Goal: Task Accomplishment & Management: Manage account settings

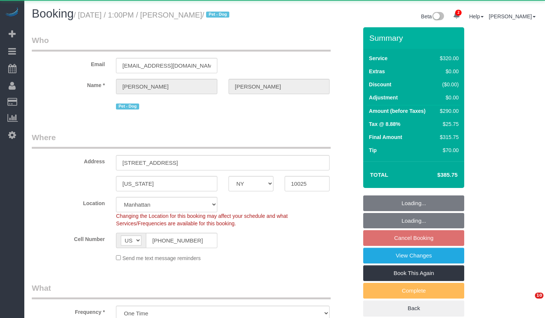
select select "NY"
select select "number:89"
select select "number:90"
select select "number:15"
select select "number:5"
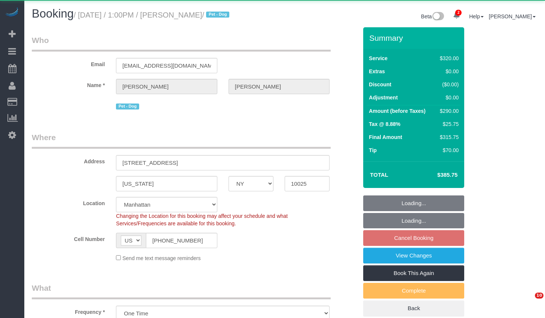
select select "object:1280"
select select "string:stripe-pm_1ROnzY4VGloSiKo7iZH3n0OD"
select select "2"
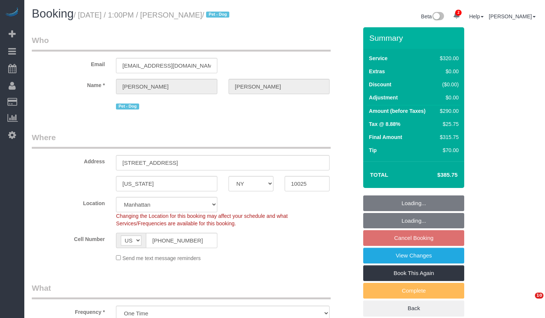
select select "spot6"
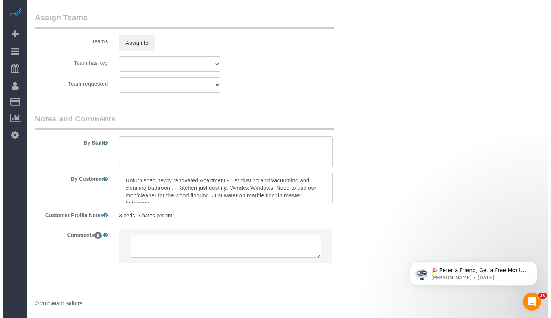
scroll to position [823, 0]
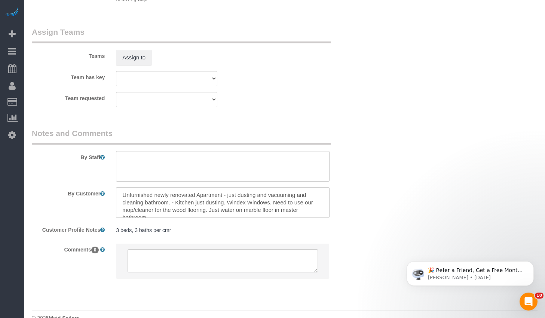
click at [90, 76] on label "Team has key" at bounding box center [68, 76] width 84 height 10
click at [118, 54] on button "Assign to" at bounding box center [134, 58] width 36 height 16
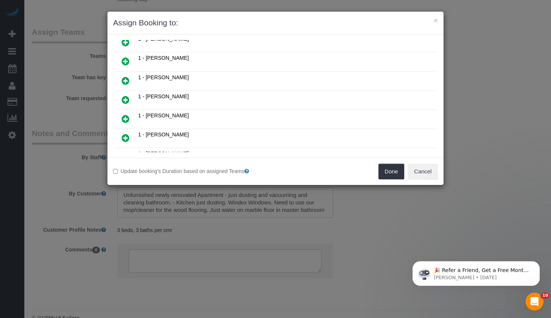
scroll to position [235, 0]
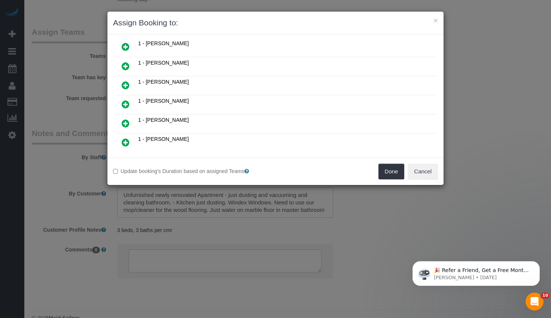
click at [123, 123] on icon at bounding box center [126, 123] width 8 height 9
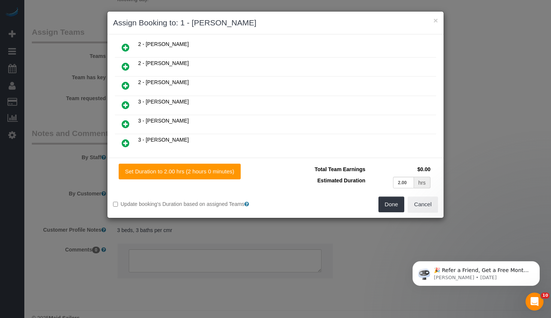
scroll to position [468, 0]
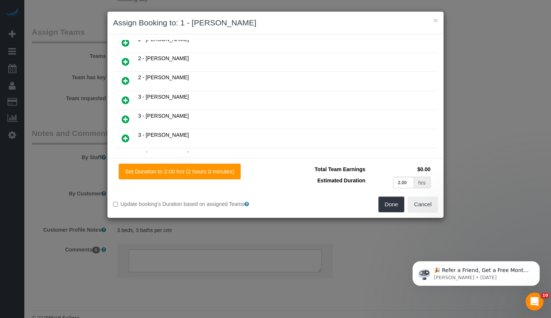
click at [127, 118] on icon at bounding box center [126, 119] width 8 height 9
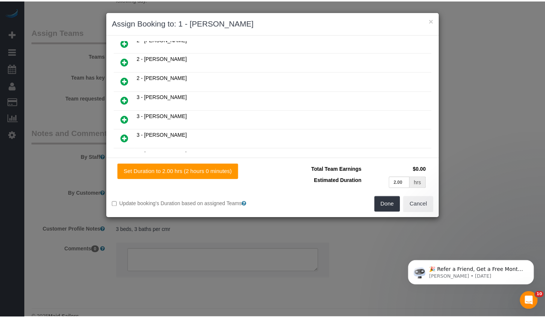
scroll to position [487, 0]
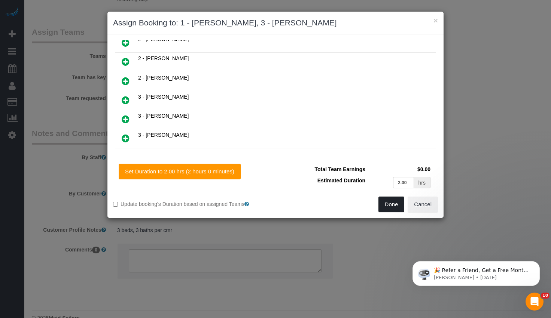
click at [390, 200] on button "Done" at bounding box center [391, 205] width 26 height 16
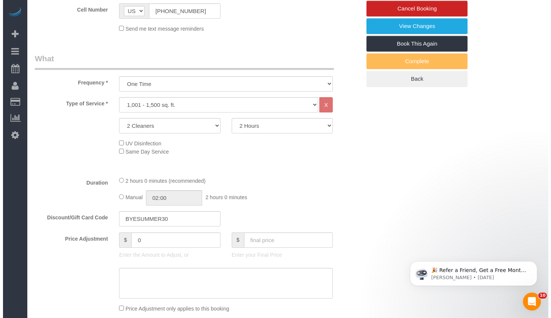
scroll to position [0, 0]
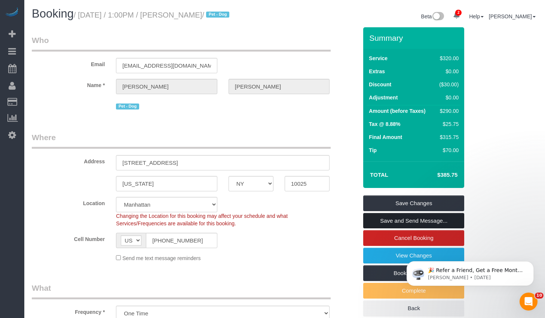
click at [424, 224] on link "Save and Send Message..." at bounding box center [413, 221] width 101 height 16
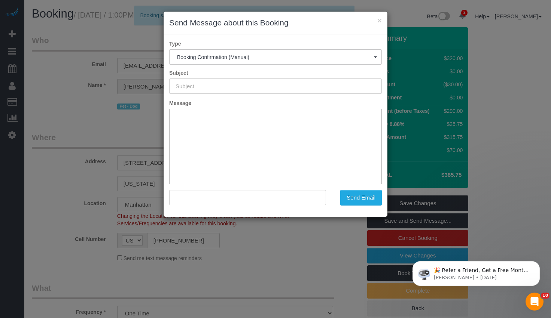
type input "Cleaning Confirmed for 08/27/2025 at 1:00pm"
type input ""Michele Curry" <mcurry1@mac.com>"
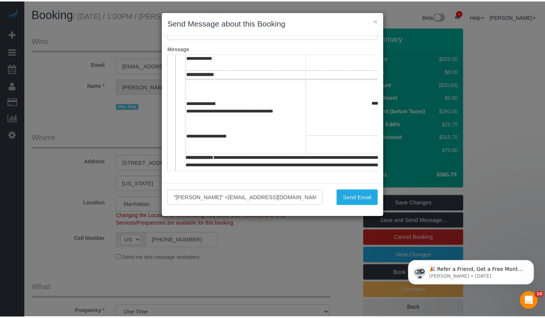
scroll to position [260, 0]
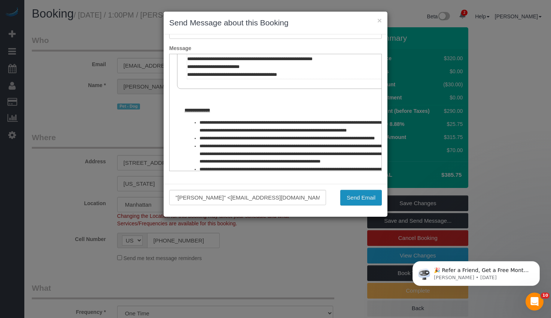
click at [362, 193] on button "Send Email" at bounding box center [361, 198] width 42 height 16
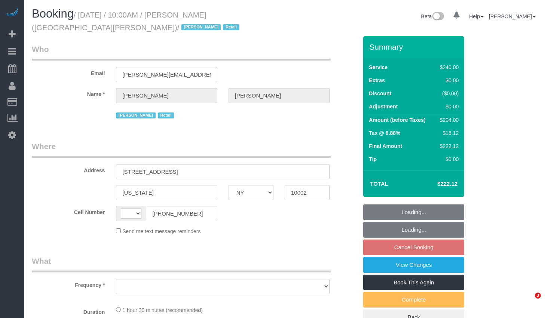
select select "NY"
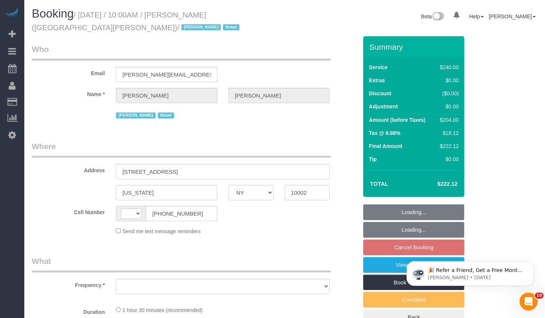
select select "string:[GEOGRAPHIC_DATA]"
select select "object:399"
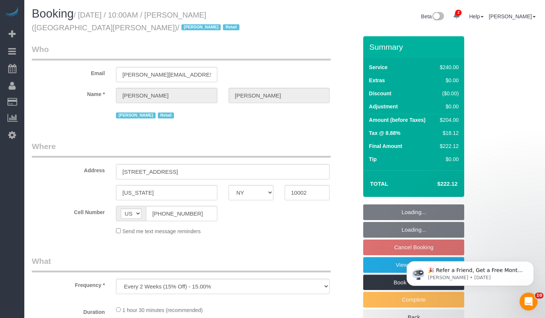
select select "2"
select select "90"
select select "spot3"
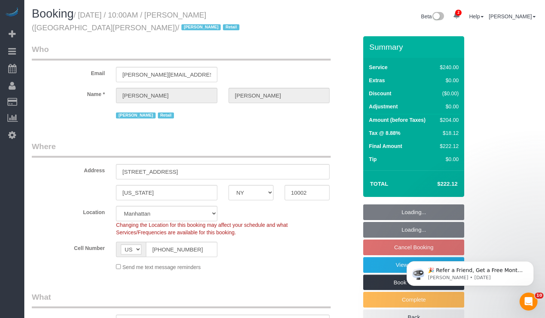
select select "object:1222"
select select "string:stripe-pm_1QIcSx4VGloSiKo7YBGSrmhK"
select select "number:89"
select select "number:90"
select select "number:15"
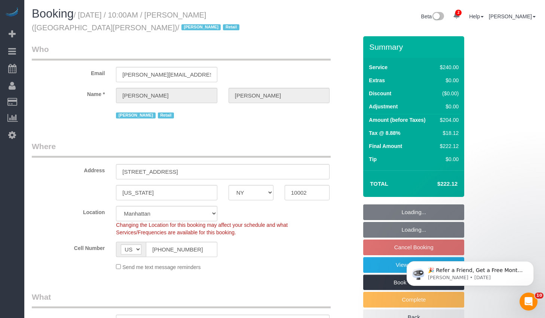
select select "number:7"
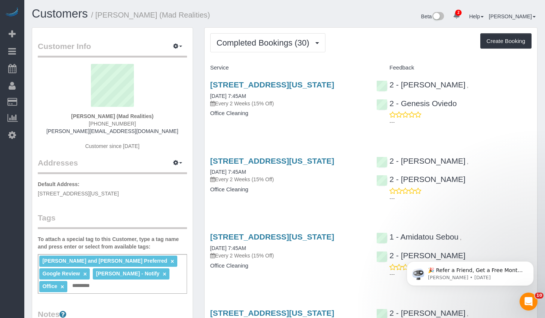
drag, startPoint x: 90, startPoint y: 124, endPoint x: 146, endPoint y: 125, distance: 55.4
click at [146, 125] on div "Alice Ma (Mad Realities) (914) 815-8006 alice@madrealities.tv Customer since 20…" at bounding box center [112, 111] width 149 height 94
copy span "(914) 815-8006"
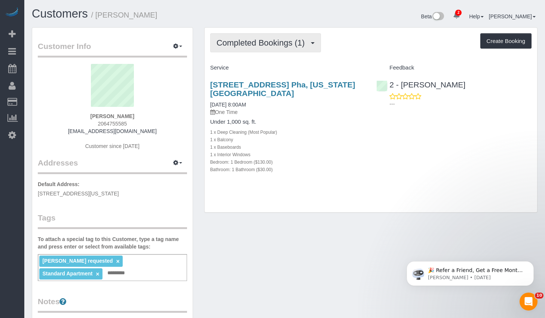
click at [268, 44] on span "Completed Bookings (1)" at bounding box center [263, 42] width 92 height 9
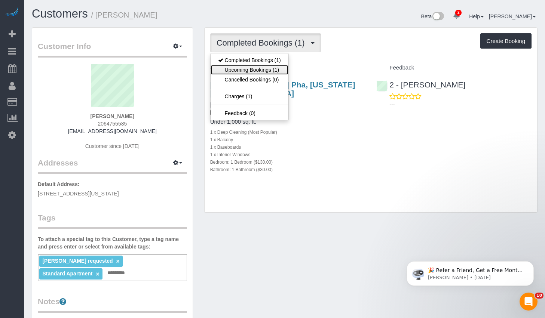
click at [253, 70] on link "Upcoming Bookings (1)" at bounding box center [250, 70] width 78 height 10
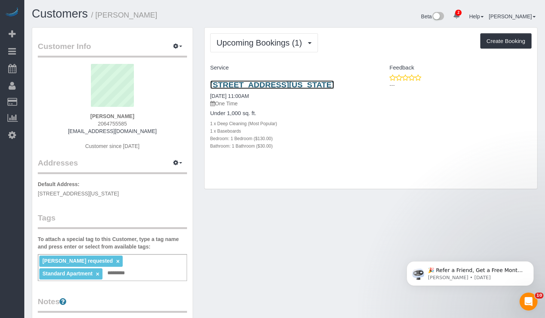
click at [255, 86] on link "230 E 73rd Street, Pha, New York, NY 10021" at bounding box center [272, 84] width 124 height 9
click at [99, 275] on div "Alton Jasper requested × Standard Apartment × Add a tag" at bounding box center [112, 267] width 149 height 27
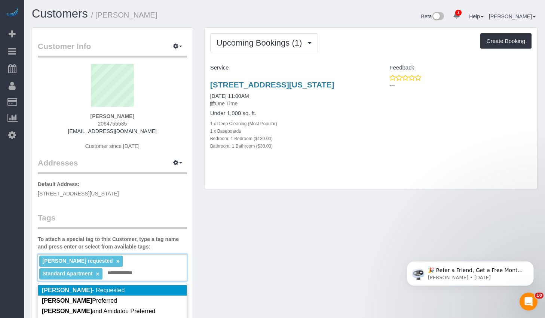
type input "**********"
click at [98, 291] on span "Ana Rodriguez - Requested" at bounding box center [83, 290] width 83 height 6
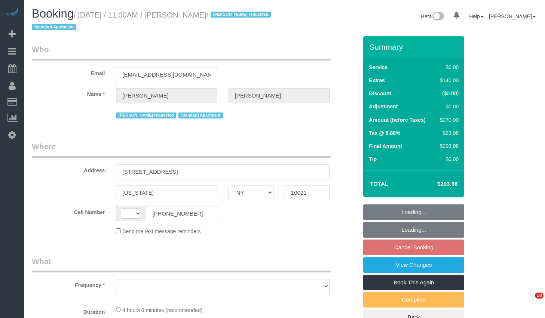
select select "NY"
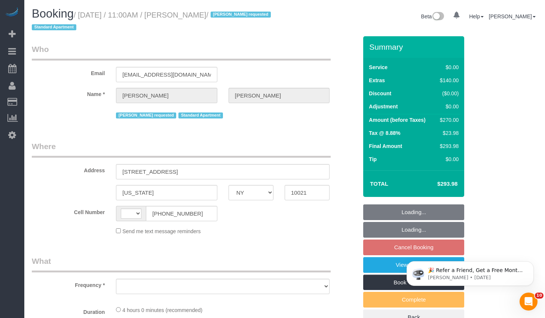
select select "string:[GEOGRAPHIC_DATA]"
select select "object:636"
select select "number:58"
select select "number:90"
select select "number:15"
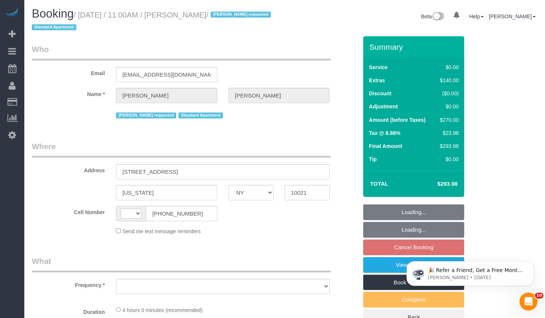
select select "number:5"
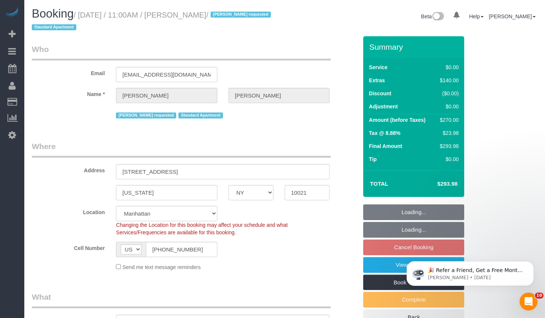
select select "1"
select select "spot2"
select select "1"
select select "object:1342"
select select "string:stripe-pm_1RTSoE4VGloSiKo73TonRrZh"
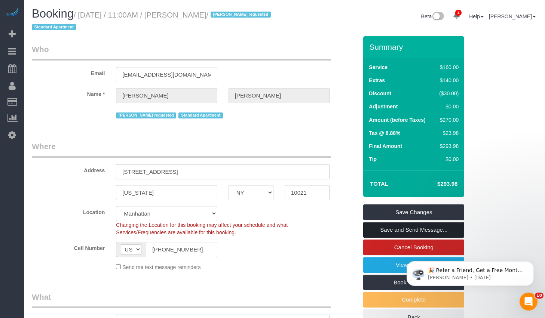
click at [393, 233] on link "Save and Send Message..." at bounding box center [413, 230] width 101 height 16
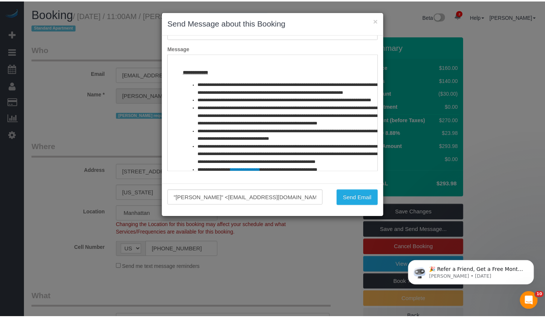
scroll to position [387, 0]
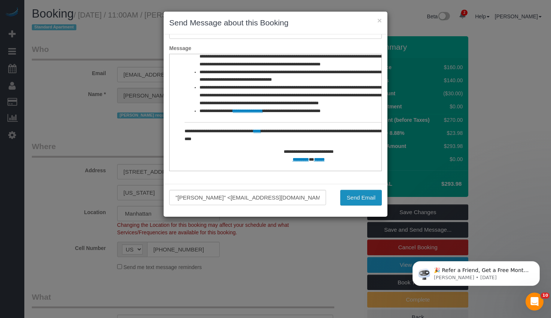
click at [359, 200] on button "Send Email" at bounding box center [361, 198] width 42 height 16
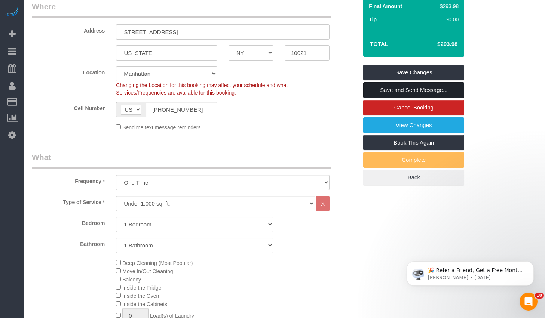
scroll to position [0, 0]
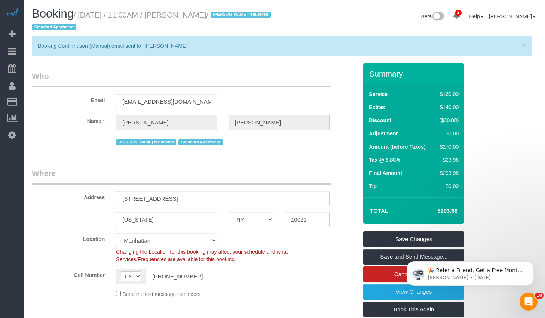
click at [203, 16] on small "/ September 08, 2025 / 11:00AM / Charles Wickham / Alton Jasper requested Stand…" at bounding box center [152, 21] width 241 height 21
click at [201, 16] on small "/ September 08, 2025 / 11:00AM / Charles Wickham / Alton Jasper requested Stand…" at bounding box center [152, 21] width 241 height 21
click at [199, 15] on small "/ September 08, 2025 / 11:00AM / Charles Wickham / Alton Jasper requested Stand…" at bounding box center [152, 21] width 241 height 21
drag, startPoint x: 198, startPoint y: 15, endPoint x: 257, endPoint y: 16, distance: 59.1
click at [257, 16] on small "/ September 08, 2025 / 11:00AM / Charles Wickham / Alton Jasper requested Stand…" at bounding box center [152, 21] width 241 height 21
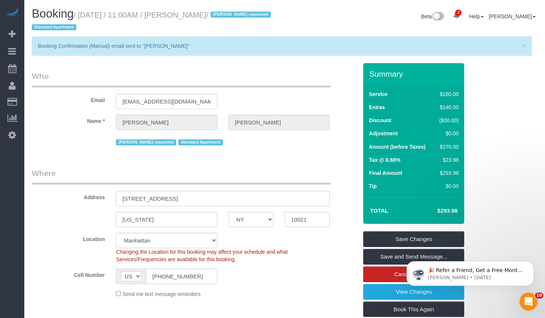
copy small "Charles Wickham"
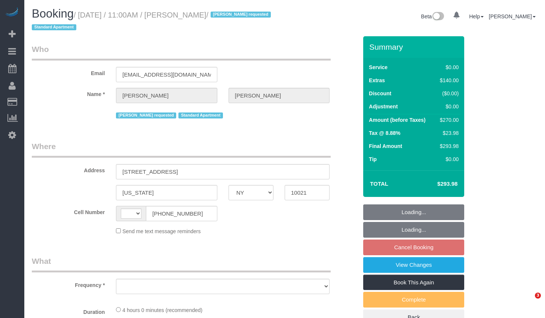
select select "NY"
select select "object:398"
select select "string:stripe-pm_1RTSoE4VGloSiKo73TonRrZh"
select select "number:58"
select select "number:90"
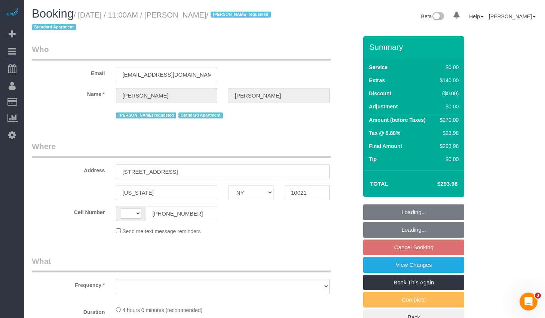
select select "number:15"
select select "number:5"
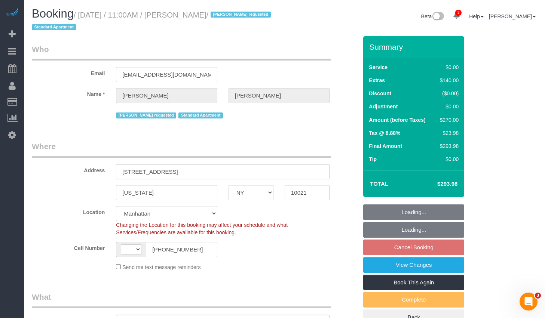
select select "object:554"
select select "string:[GEOGRAPHIC_DATA]"
select select "spot2"
select select "1"
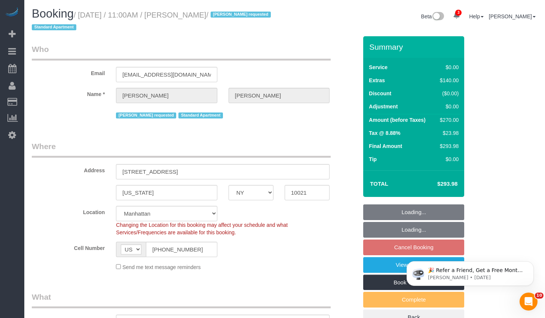
select select "1"
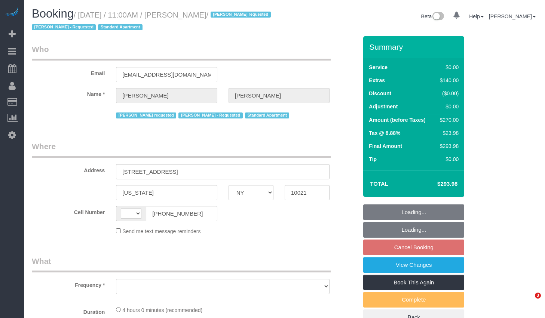
select select "NY"
select select "object:402"
select select "number:58"
select select "number:90"
select select "number:15"
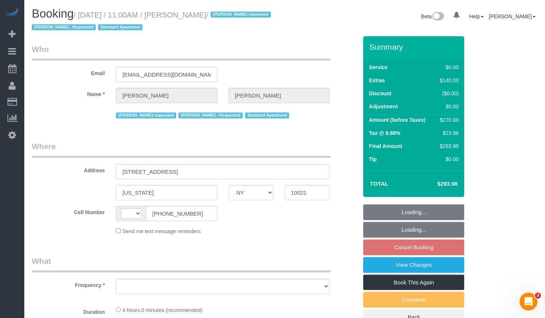
select select "number:5"
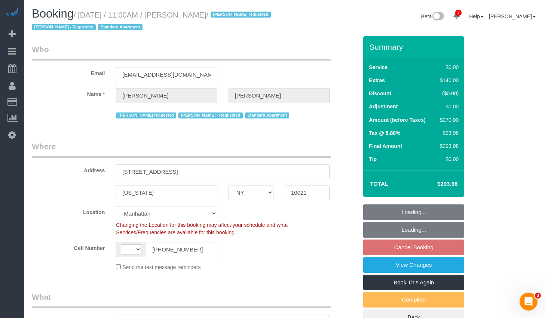
select select "object:553"
select select "string:[GEOGRAPHIC_DATA]"
select select "string:stripe-pm_1RTSoE4VGloSiKo73TonRrZh"
select select "1"
select select "spot2"
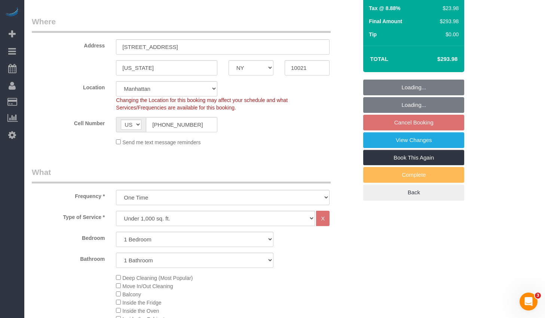
select select "1"
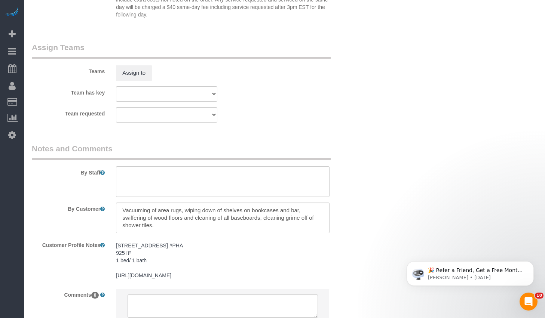
scroll to position [1041, 0]
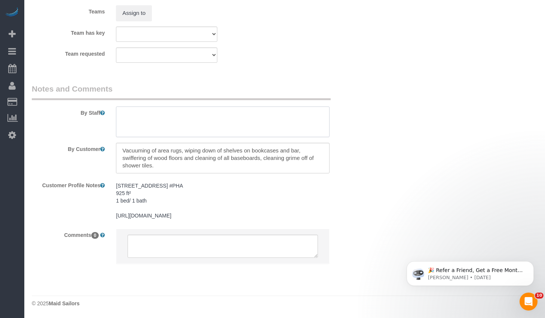
click at [202, 107] on textarea at bounding box center [223, 122] width 214 height 31
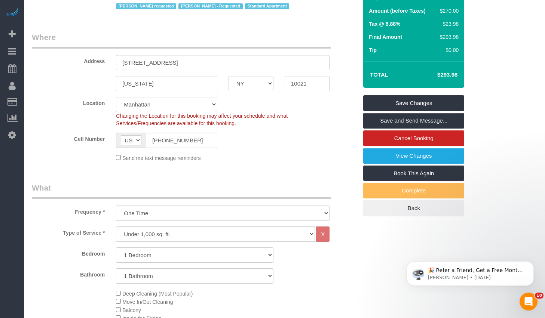
scroll to position [0, 0]
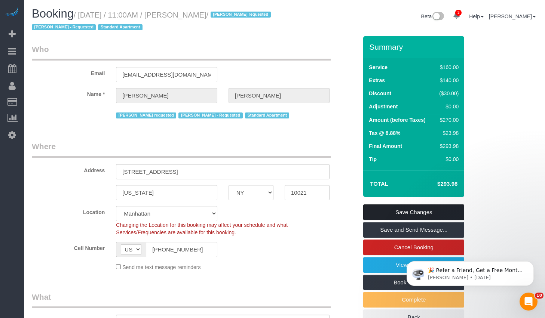
type textarea "For Sept 8 cleaning. Ok with different cleaner."
click at [393, 215] on link "Save Changes" at bounding box center [413, 213] width 101 height 16
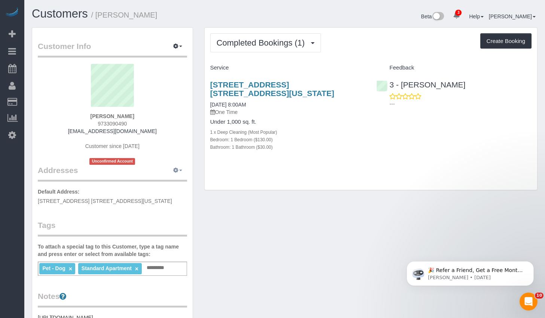
click at [175, 171] on icon "button" at bounding box center [175, 170] width 5 height 4
click at [159, 184] on button "Manage Addresses" at bounding box center [156, 185] width 61 height 10
select select "NY"
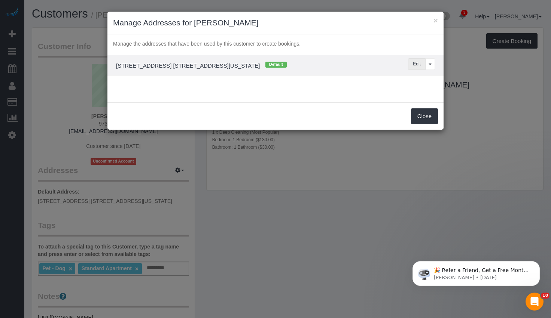
click at [412, 65] on button "Edit" at bounding box center [417, 64] width 18 height 12
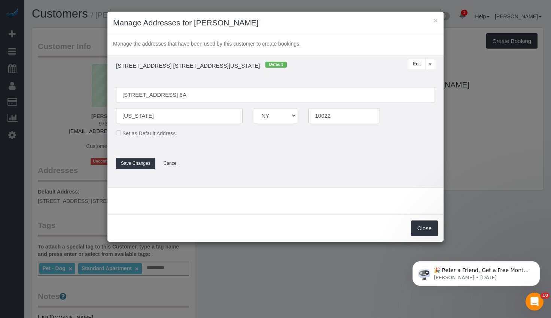
click at [206, 96] on input "[STREET_ADDRESS] 6A" at bounding box center [275, 94] width 319 height 15
click at [143, 164] on button "Save Changes" at bounding box center [135, 164] width 39 height 12
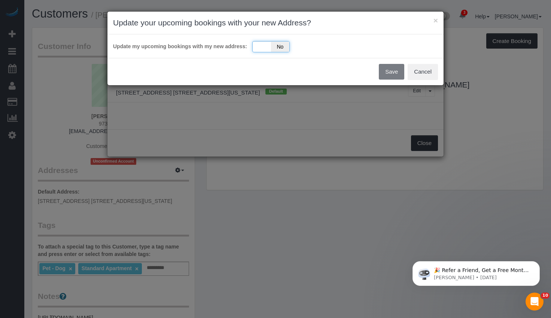
click at [262, 46] on div "Yes No" at bounding box center [270, 46] width 37 height 11
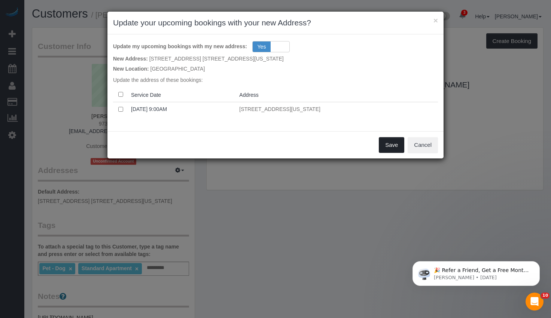
click at [388, 147] on button "Save" at bounding box center [391, 145] width 25 height 16
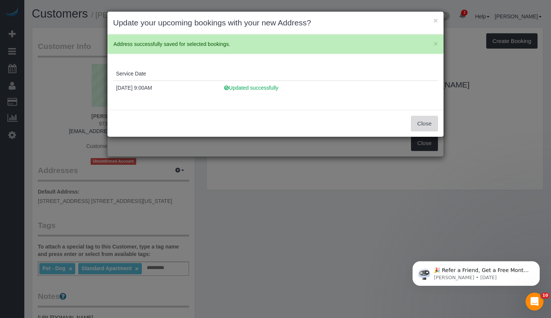
click at [421, 124] on button "Close" at bounding box center [424, 124] width 27 height 16
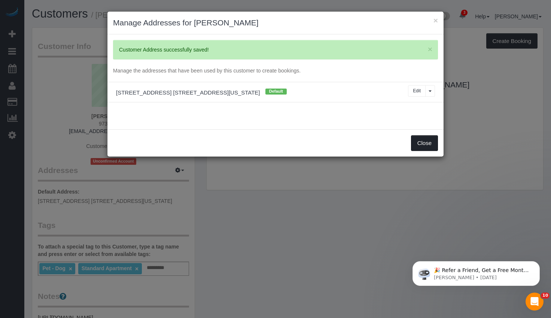
click at [435, 145] on button "Close" at bounding box center [424, 143] width 27 height 16
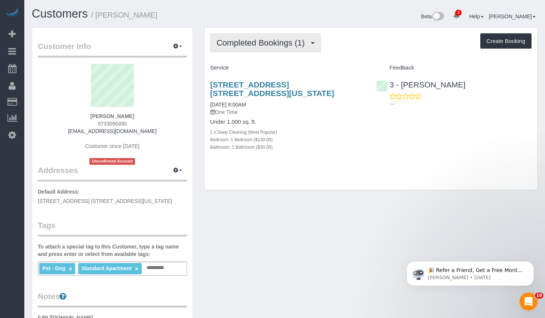
click at [265, 45] on span "Completed Bookings (1)" at bounding box center [263, 42] width 92 height 9
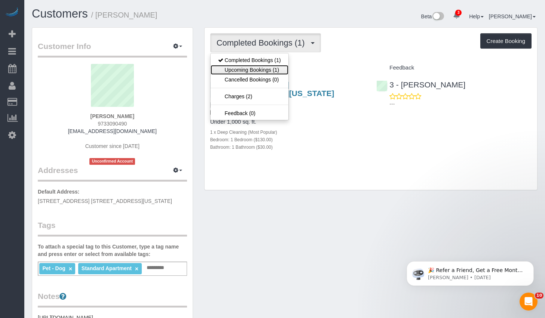
click at [251, 69] on link "Upcoming Bookings (1)" at bounding box center [250, 70] width 78 height 10
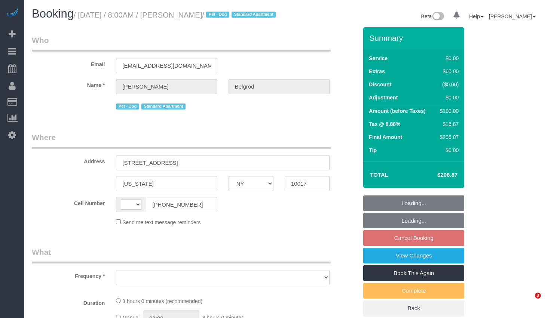
select select "NY"
select select "string:[GEOGRAPHIC_DATA]"
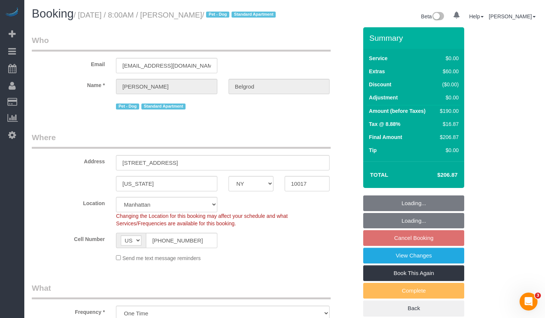
select select "object:754"
select select "1"
select select "spot1"
select select "number:56"
select select "number:70"
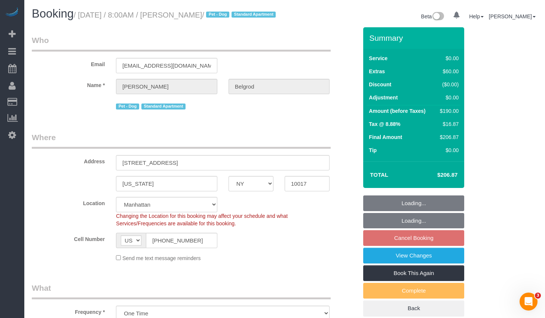
select select "number:13"
select select "number:5"
select select "1"
select select "string:stripe-pm_1S059V4VGloSiKo7j4cBYnmj"
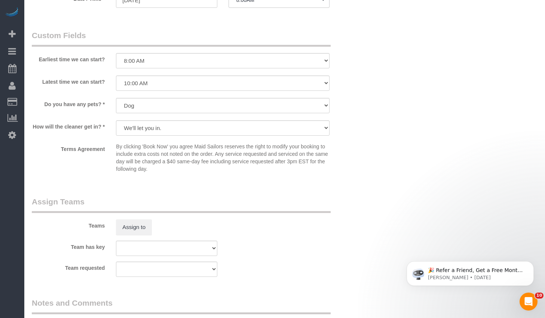
scroll to position [711, 0]
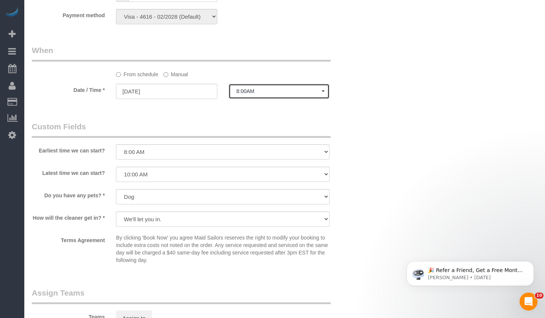
click at [270, 99] on button "8:00AM" at bounding box center [279, 91] width 101 height 15
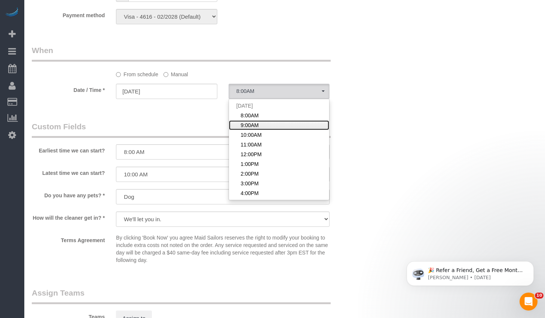
click at [256, 129] on span "9:00AM" at bounding box center [250, 125] width 18 height 7
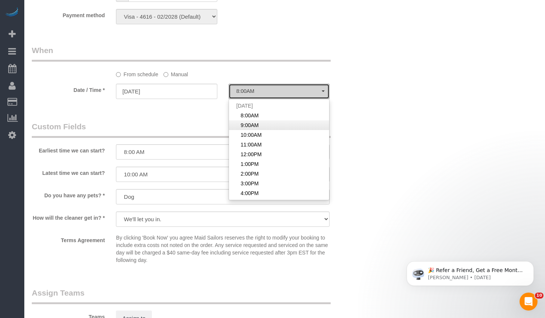
select select "spot2"
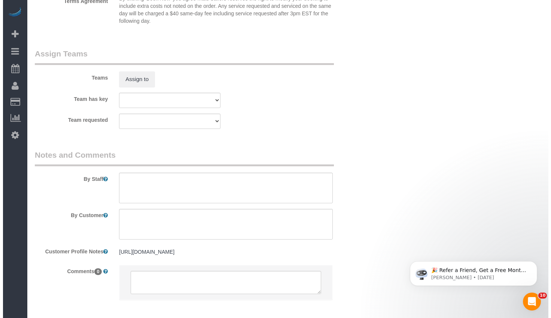
scroll to position [961, 0]
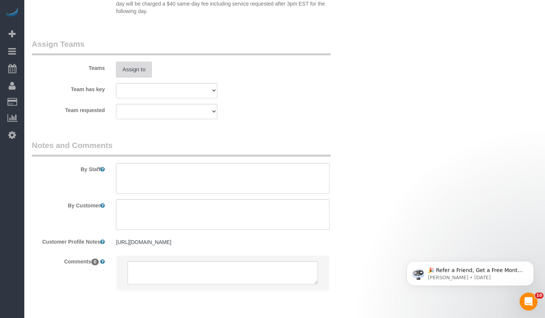
click at [139, 77] on button "Assign to" at bounding box center [134, 70] width 36 height 16
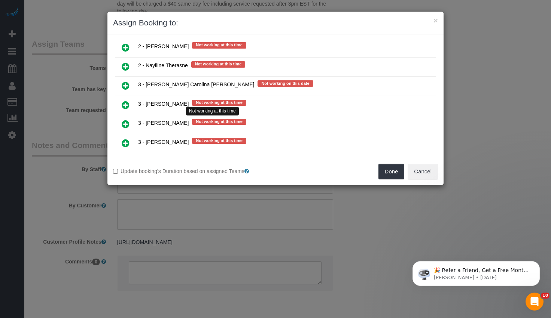
scroll to position [1196, 0]
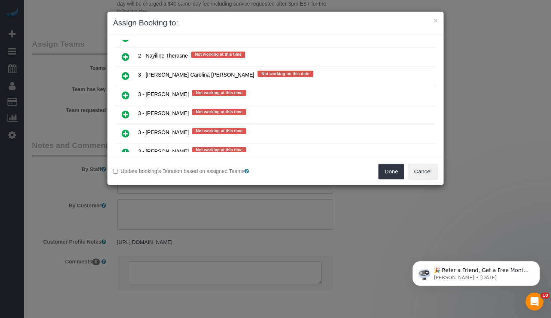
click at [126, 75] on icon at bounding box center [126, 75] width 8 height 9
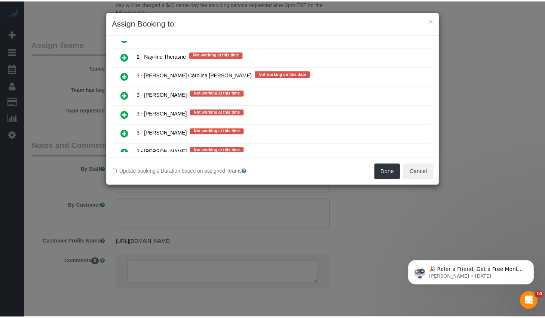
scroll to position [1214, 0]
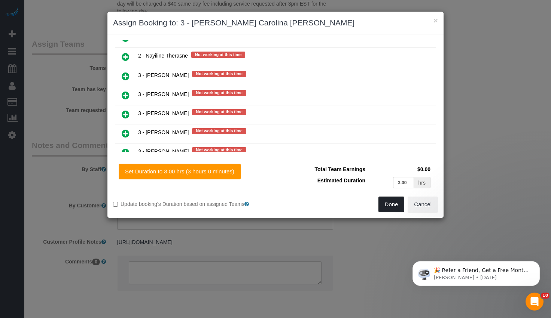
click at [389, 200] on button "Done" at bounding box center [391, 205] width 26 height 16
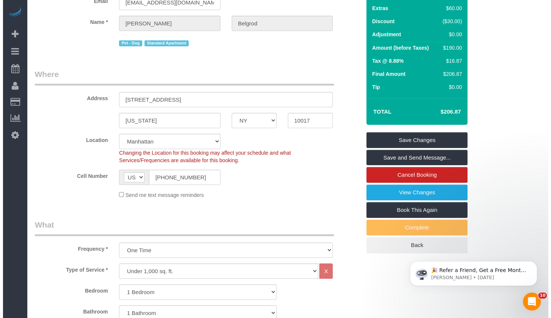
scroll to position [0, 0]
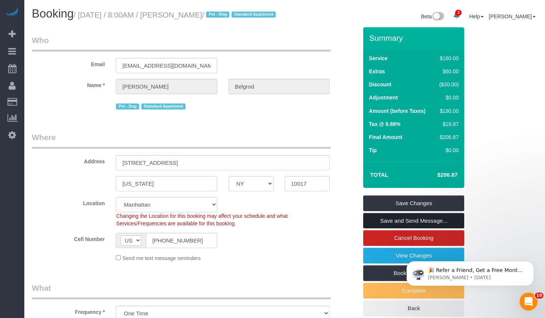
click at [382, 229] on link "Save and Send Message..." at bounding box center [413, 221] width 101 height 16
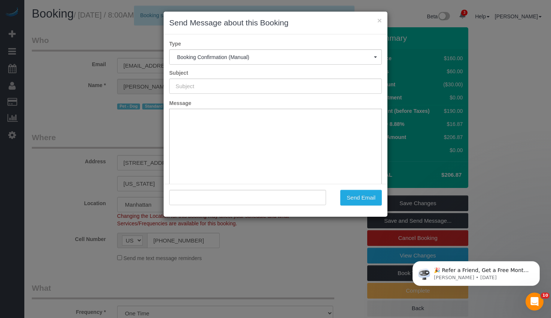
type input "Cleaning Confirmed for 08/27/2025 at 9:00am"
type input ""David Belgrod" <davidbelgrod@gmail.com>"
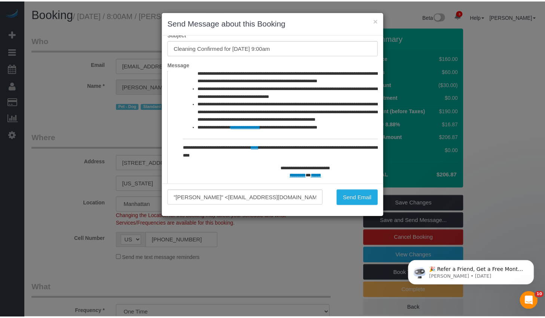
scroll to position [55, 0]
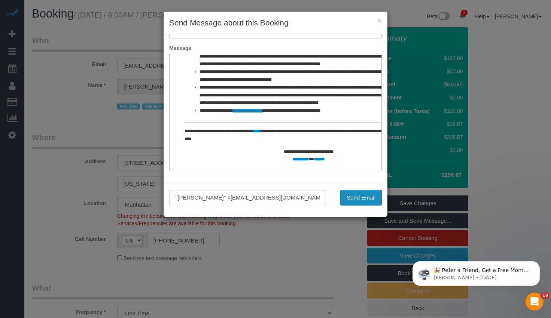
click at [361, 196] on button "Send Email" at bounding box center [361, 198] width 42 height 16
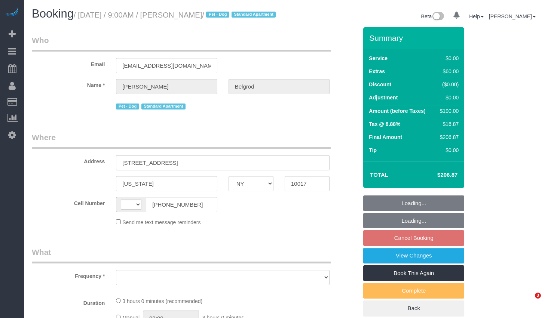
select select "NY"
select select "number:56"
select select "number:70"
select select "number:13"
select select "number:5"
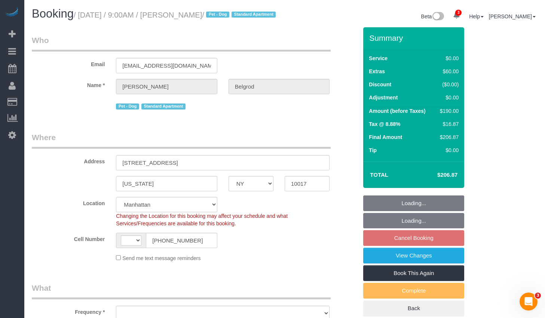
select select "string:stripe-pm_1S059V4VGloSiKo7j4cBYnmj"
select select "spot2"
select select "string:[GEOGRAPHIC_DATA]"
select select "object:1359"
select select "1"
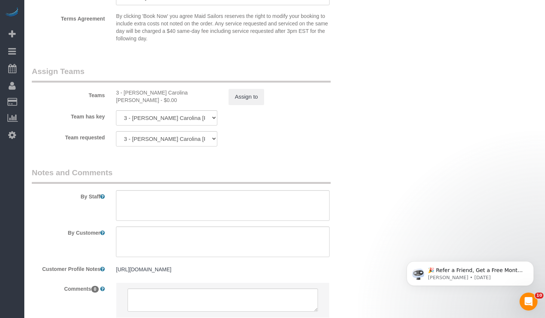
scroll to position [1004, 0]
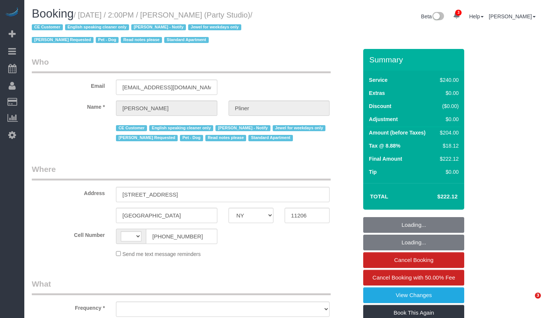
select select "NY"
select select "string:[GEOGRAPHIC_DATA]"
select select "spot1"
select select "number:89"
select select "number:90"
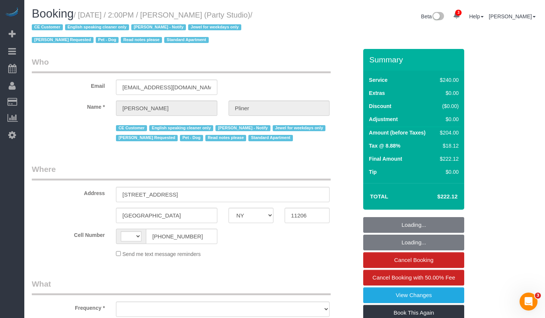
select select "number:13"
select select "number:7"
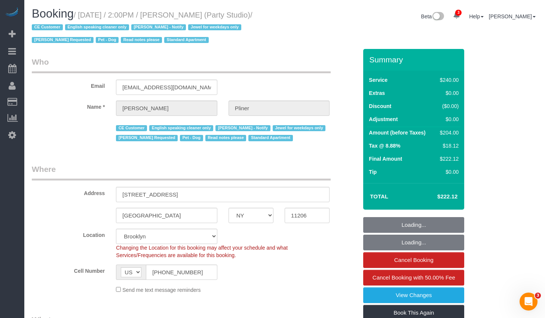
select select "spot40"
select select "object:1228"
select select "string:stripe-pm_1S02kO4VGloSiKo7bjdm48gl"
select select "180"
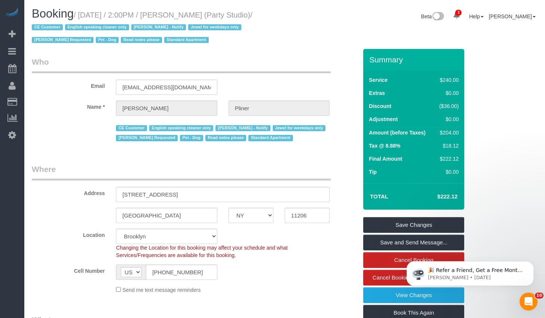
scroll to position [772, 0]
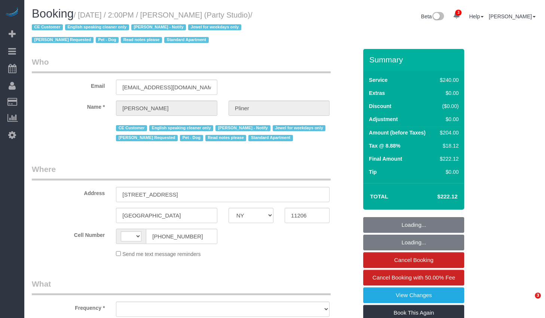
select select "NY"
select select "object:432"
select select "spot1"
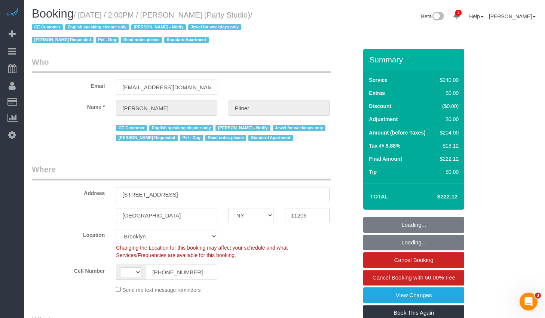
select select "spot40"
select select "object:835"
select select "string:[GEOGRAPHIC_DATA]"
select select "number:89"
select select "number:90"
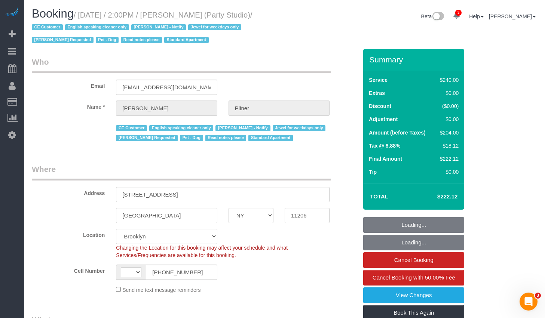
select select "number:13"
select select "number:7"
select select "180"
select select "string:stripe-pm_1S02kO4VGloSiKo7bjdm48gl"
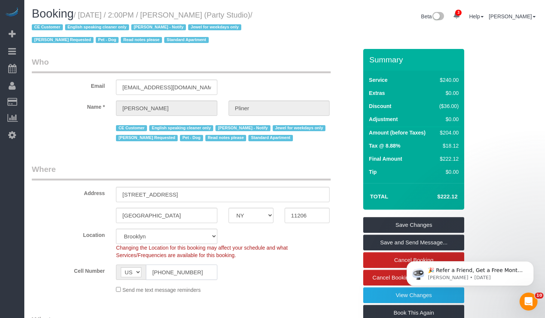
click at [204, 273] on input "[PHONE_NUMBER]" at bounding box center [181, 272] width 71 height 15
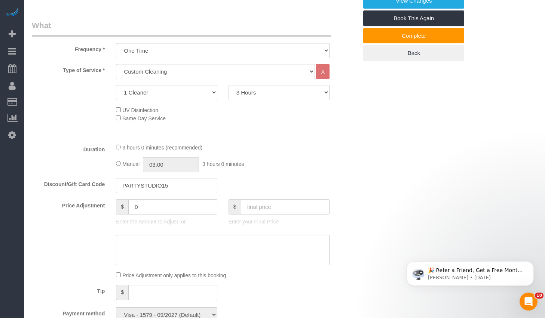
scroll to position [175, 0]
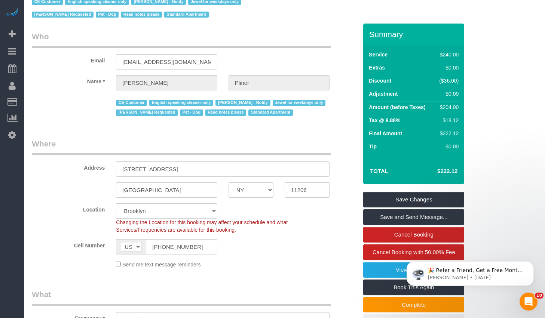
scroll to position [0, 0]
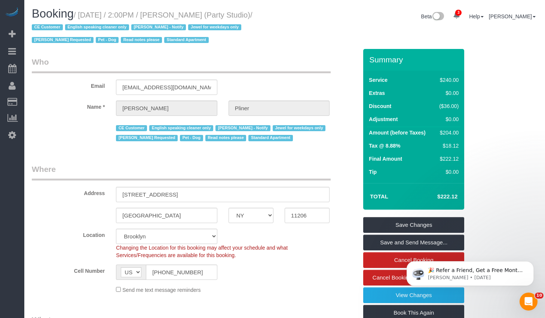
click at [183, 18] on small "/ August 25, 2025 / 2:00PM / Jesse Pliner (Party Studio) / CE Customer English …" at bounding box center [142, 28] width 221 height 34
drag, startPoint x: 180, startPoint y: 15, endPoint x: 219, endPoint y: 16, distance: 38.9
click at [219, 16] on small "/ August 25, 2025 / 2:00PM / Jesse Pliner (Party Studio) / CE Customer English …" at bounding box center [142, 28] width 221 height 34
copy small "[PERSON_NAME]"
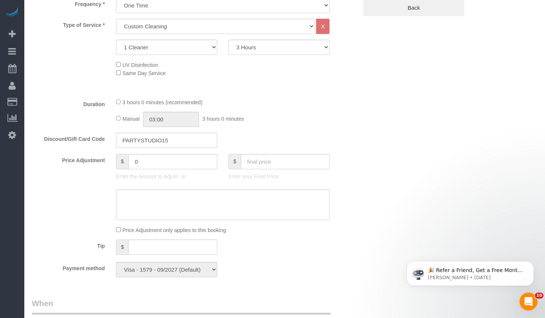
scroll to position [254, 0]
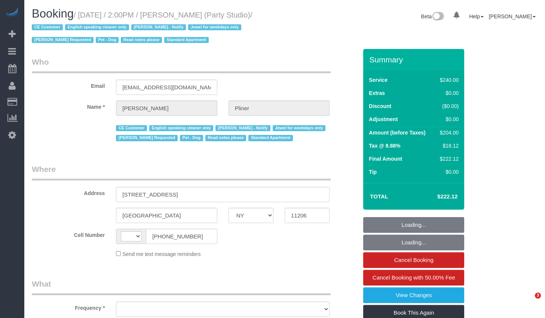
select select "NY"
select select "object:432"
select select "string:[GEOGRAPHIC_DATA]"
select select "number:89"
select select "number:90"
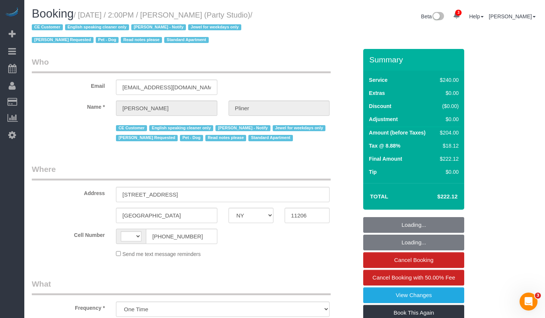
select select "number:13"
select select "number:7"
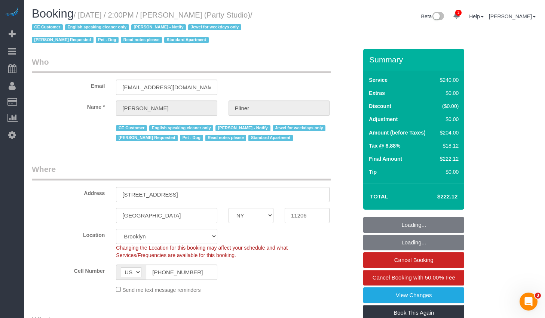
select select "object:830"
select select "spot1"
select select "string:stripe-pm_1S02kO4VGloSiKo7bjdm48gl"
select select "180"
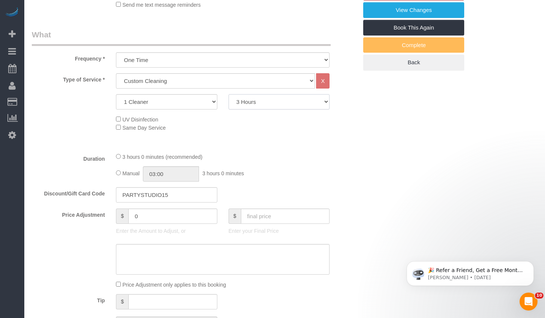
click at [270, 100] on select "2 Hours 2.5 Hours 3 Hours 3.5 Hours 4 Hours 4.5 Hours 5 Hours 5.5 Hours 6 Hours…" at bounding box center [279, 101] width 101 height 15
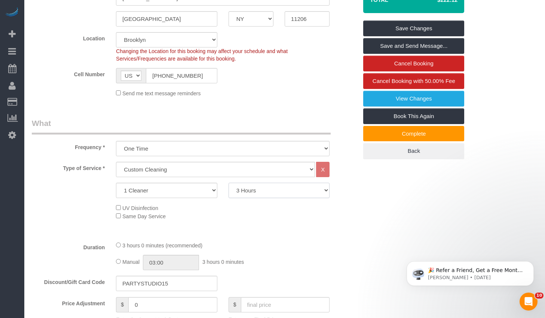
scroll to position [403, 0]
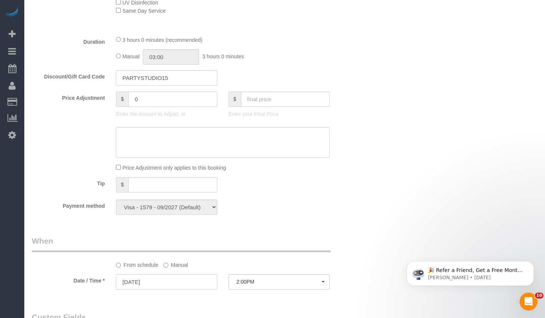
drag, startPoint x: 167, startPoint y: 100, endPoint x: 97, endPoint y: 94, distance: 69.5
click at [97, 94] on div "Price Adjustment $ 0 Enter the Amount to Adjust, or $ Enter your Final Price" at bounding box center [194, 107] width 337 height 30
type input "80"
click at [169, 150] on textarea at bounding box center [223, 142] width 214 height 31
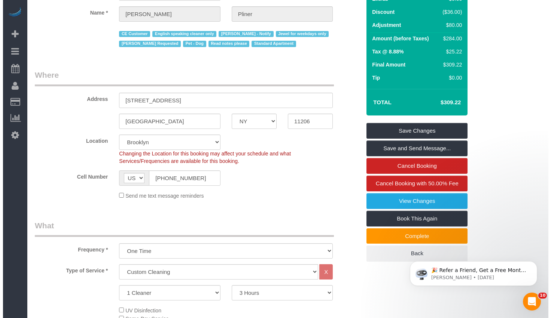
scroll to position [0, 0]
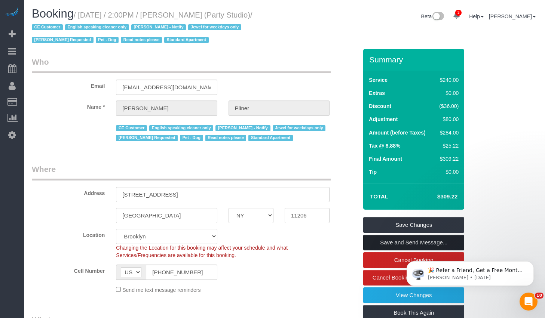
type textarea "1 hr additional"
click at [382, 242] on link "Save and Send Message..." at bounding box center [413, 243] width 101 height 16
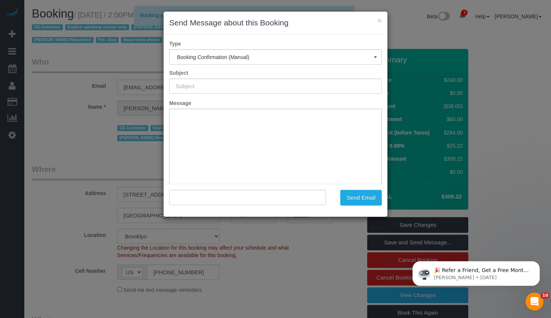
type input "Cleaning Confirmed for [DATE] 2:00pm"
type input ""[PERSON_NAME]" <[EMAIL_ADDRESS][DOMAIN_NAME]>"
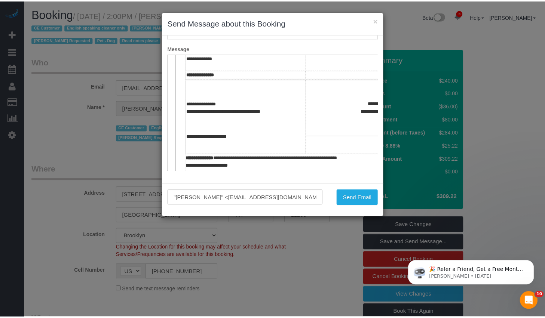
scroll to position [298, 0]
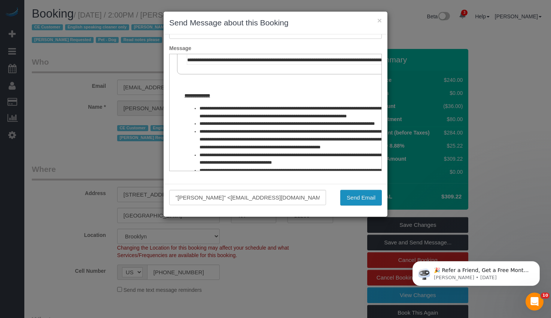
click at [358, 198] on button "Send Email" at bounding box center [361, 198] width 42 height 16
